Goal: Navigation & Orientation: Find specific page/section

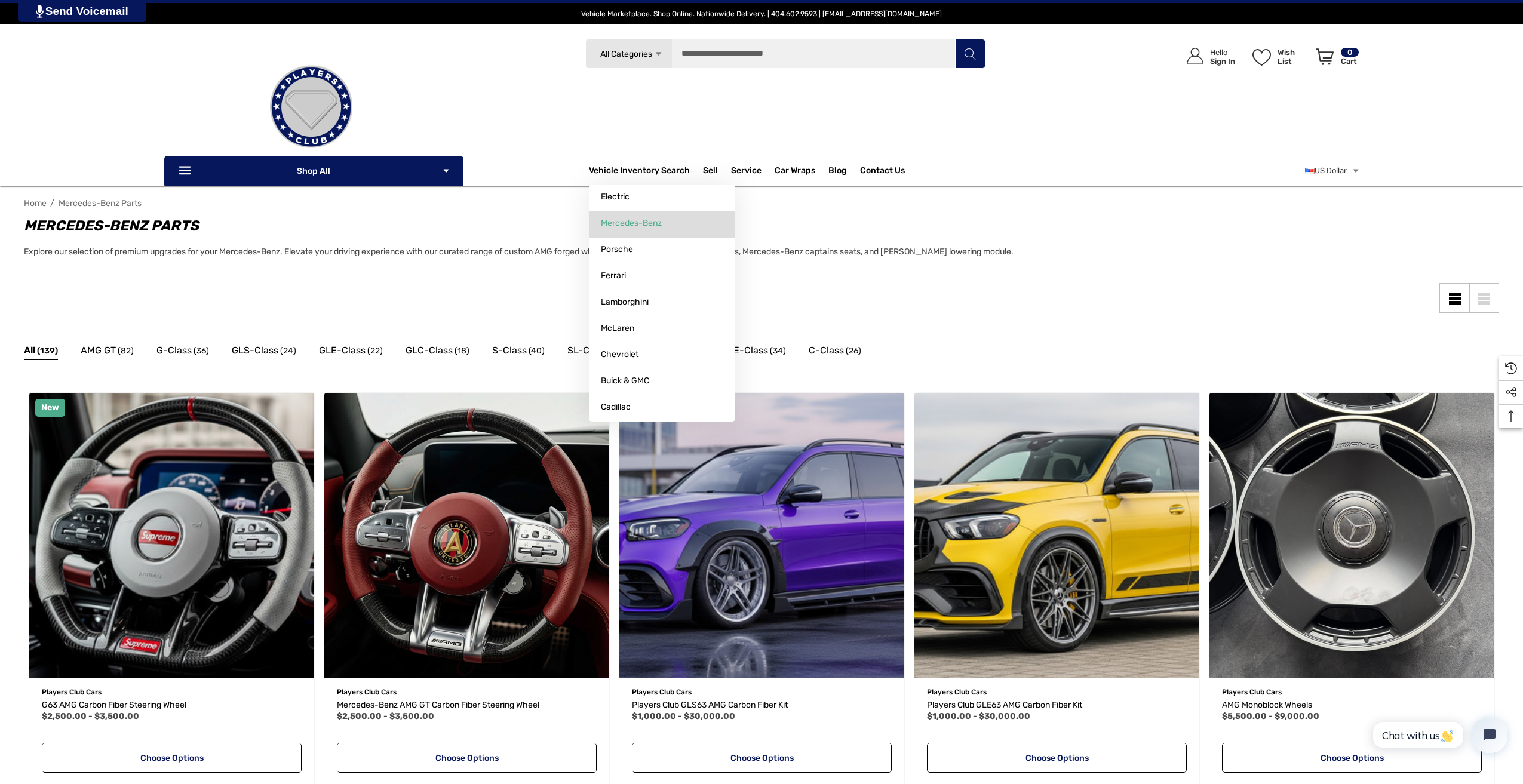
click at [646, 219] on span "Mercedes-Benz" at bounding box center [631, 223] width 61 height 11
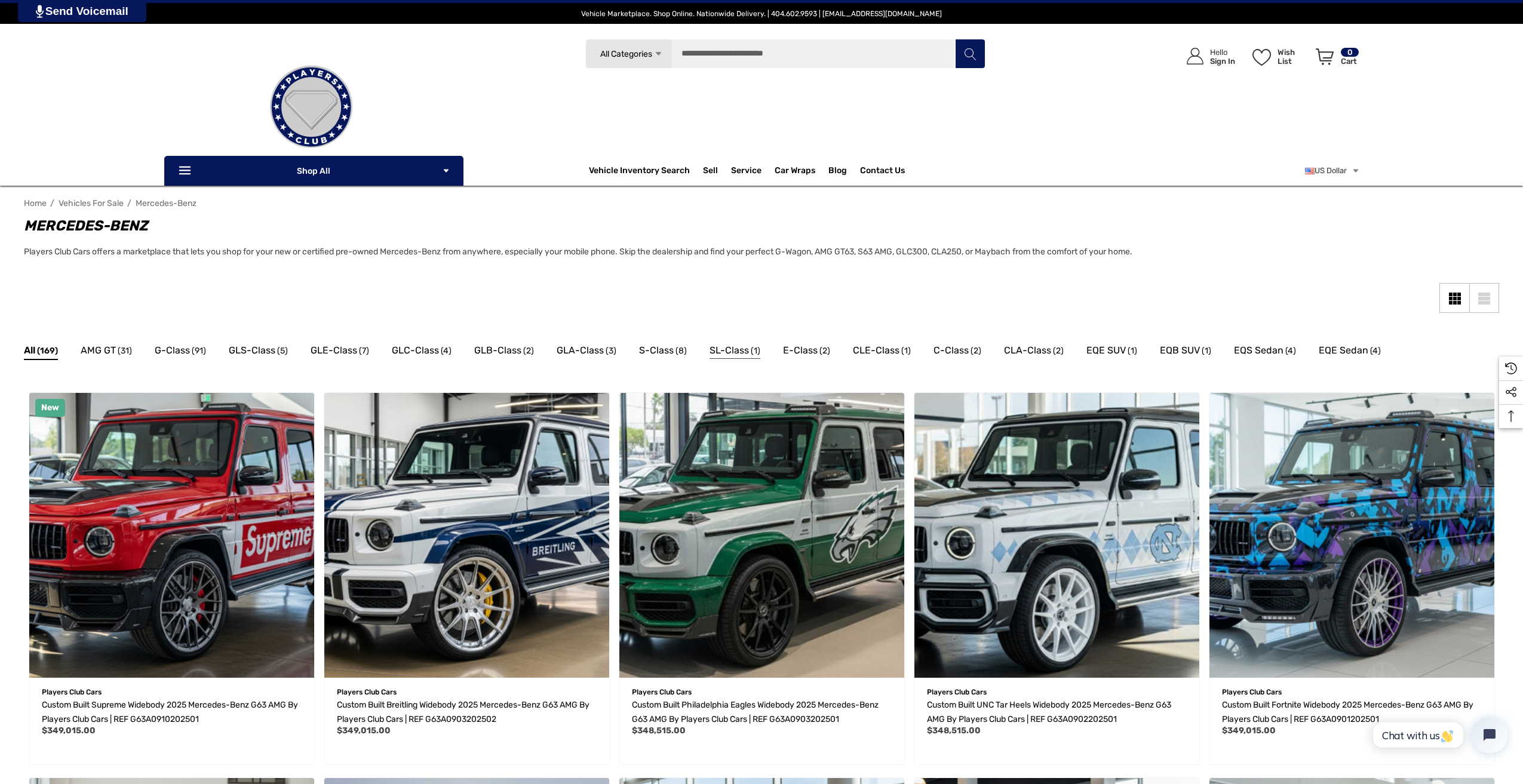
click at [727, 346] on span "SL-Class" at bounding box center [729, 350] width 39 height 16
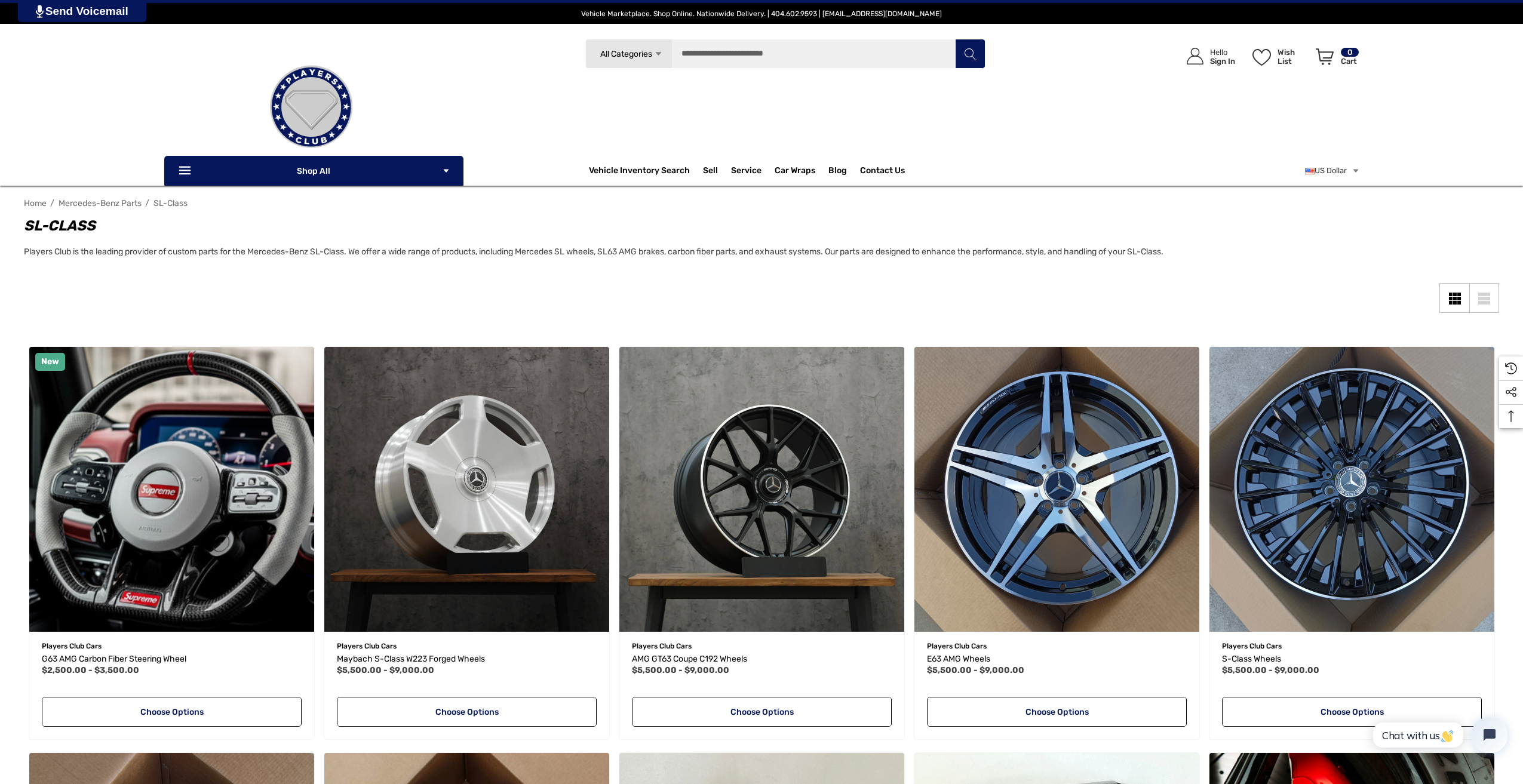
drag, startPoint x: 1526, startPoint y: 271, endPoint x: 1403, endPoint y: 237, distance: 127.6
click at [1403, 237] on div "SL-Class Players Club is the leading provider of custom parts for the Mercedes-…" at bounding box center [762, 237] width 1476 height 46
